Goal: Navigation & Orientation: Find specific page/section

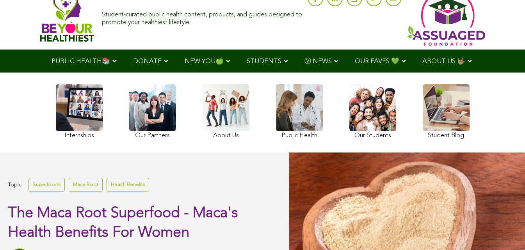
scroll to position [9, 0]
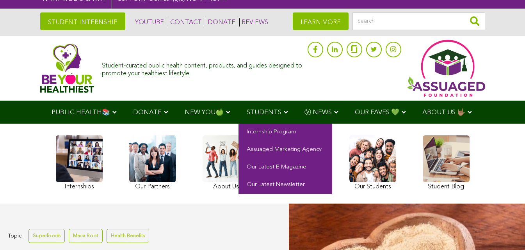
click at [246, 113] on span "STUDENTS" at bounding box center [263, 112] width 35 height 7
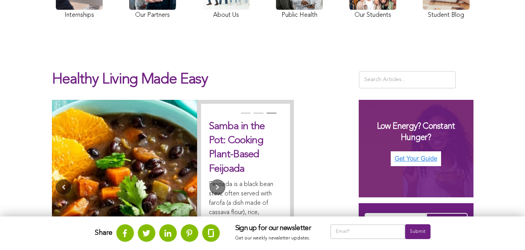
scroll to position [113, 0]
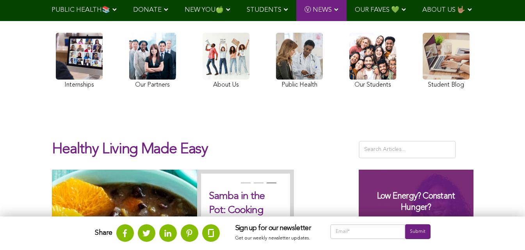
click at [349, 91] on link at bounding box center [372, 62] width 47 height 58
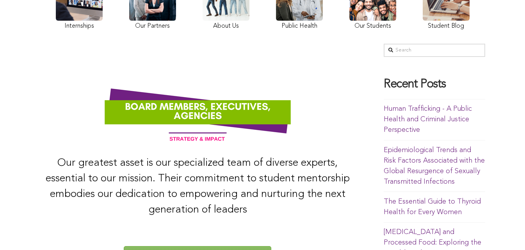
scroll to position [111, 0]
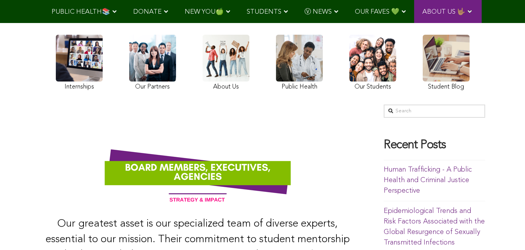
click at [202, 83] on link at bounding box center [225, 64] width 47 height 58
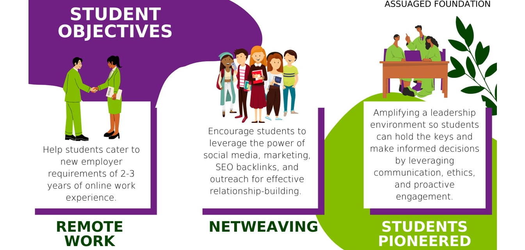
scroll to position [648, 0]
